Goal: Check status

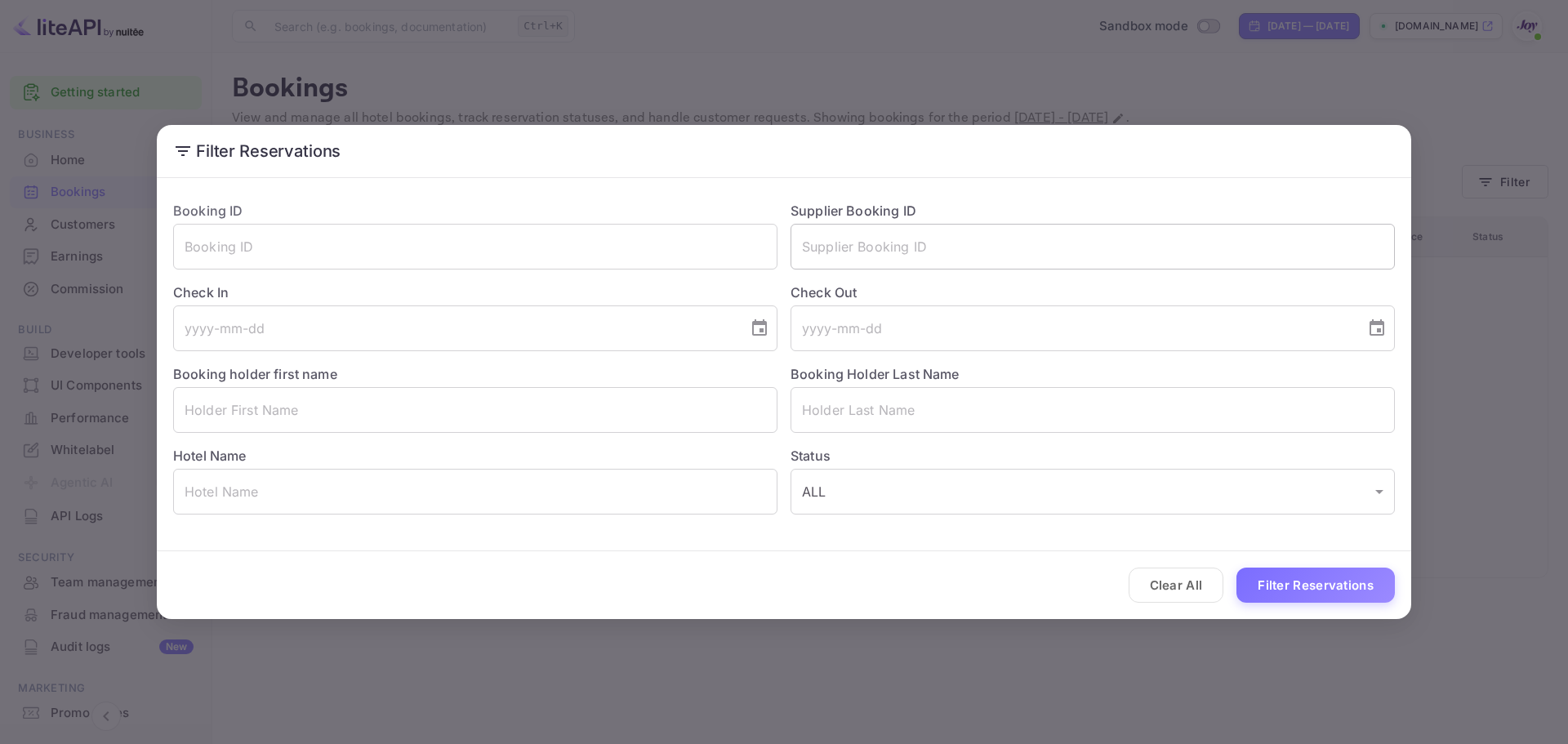
click at [824, 245] on input "text" at bounding box center [1092, 247] width 604 height 46
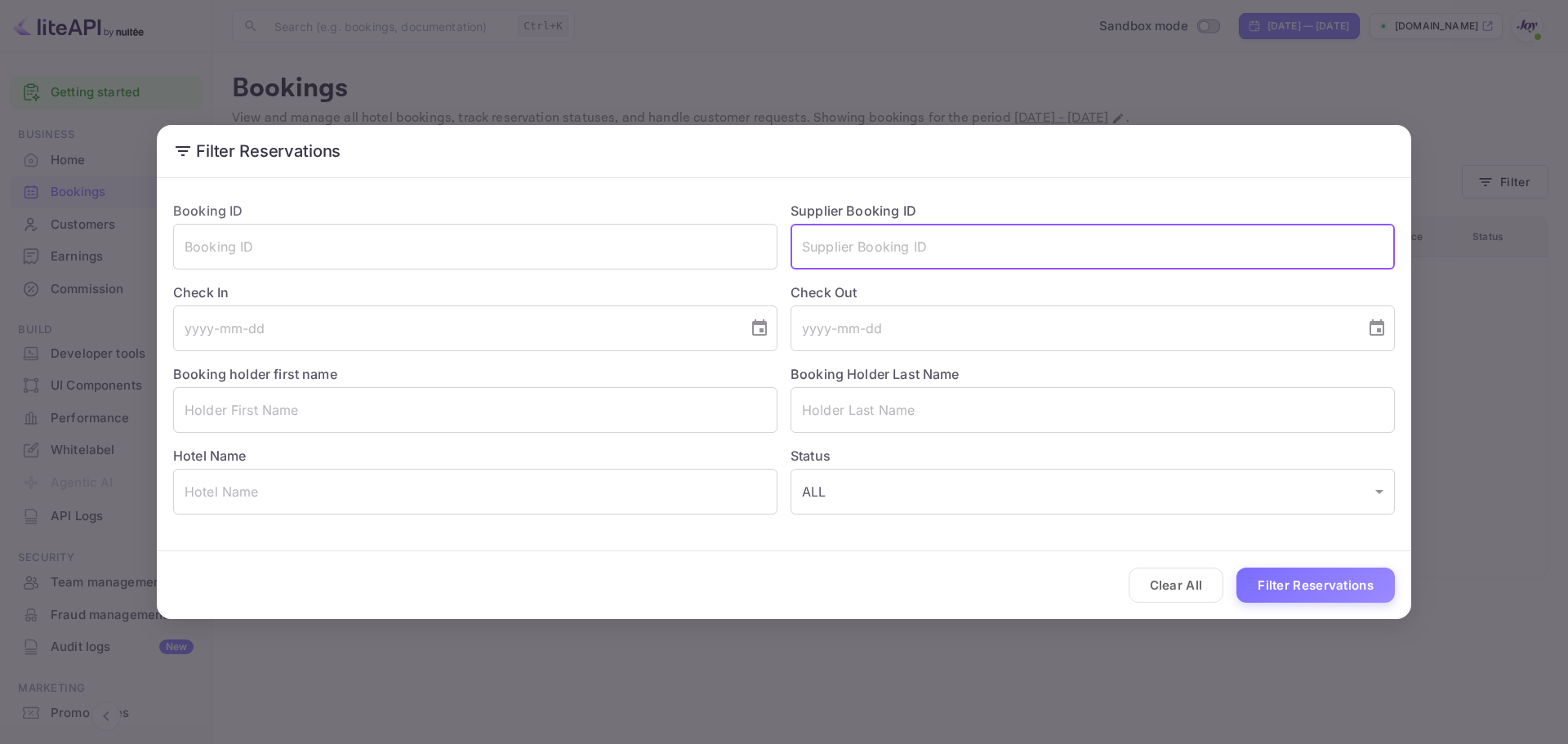
paste input "MQ1rMAnD6"
type input "MQ1rMAnD6"
click at [1310, 585] on button "Filter Reservations" at bounding box center [1316, 585] width 159 height 35
drag, startPoint x: 902, startPoint y: 254, endPoint x: 687, endPoint y: 252, distance: 215.0
click at [692, 252] on div "Booking ID ​ Supplier Booking ID MQ1rMAnD6 ​ Check In ​ Check Out ​ Booking hol…" at bounding box center [777, 350] width 1235 height 326
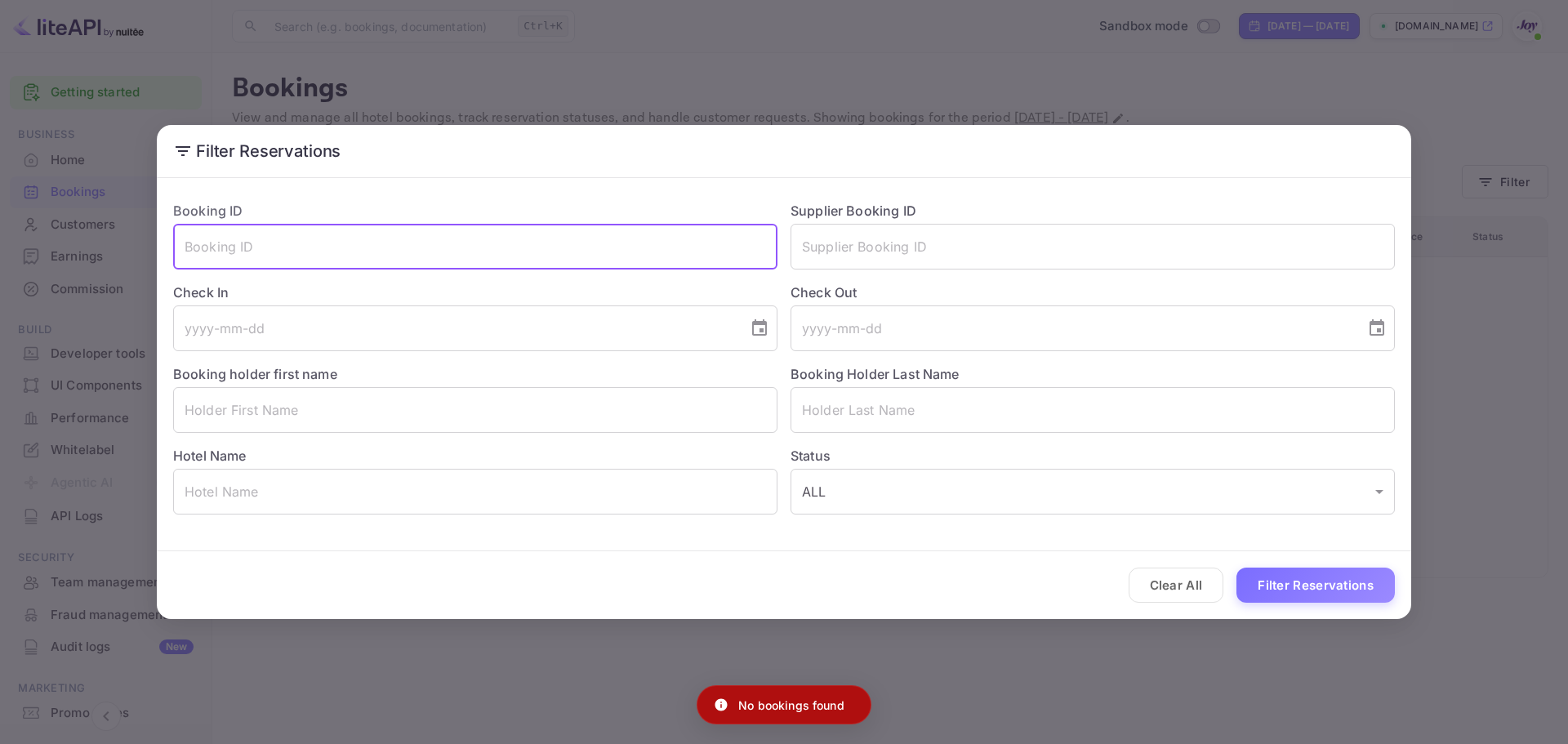
click at [581, 256] on input "text" at bounding box center [476, 247] width 604 height 46
paste input "MQ1rMAnD6"
type input "MQ1rMAnD6"
click at [1288, 581] on button "Filter Reservations" at bounding box center [1316, 585] width 159 height 35
